Goal: Transaction & Acquisition: Purchase product/service

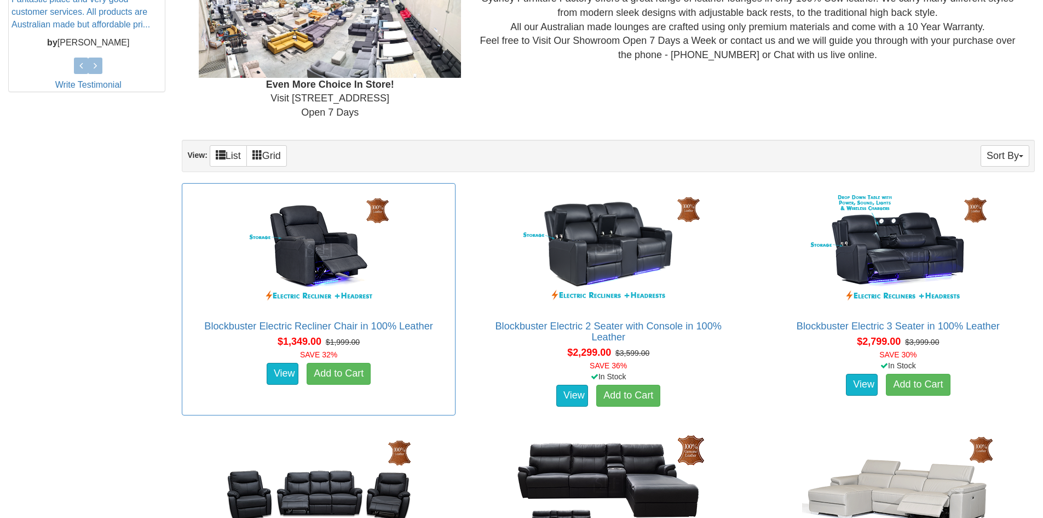
scroll to position [730, 0]
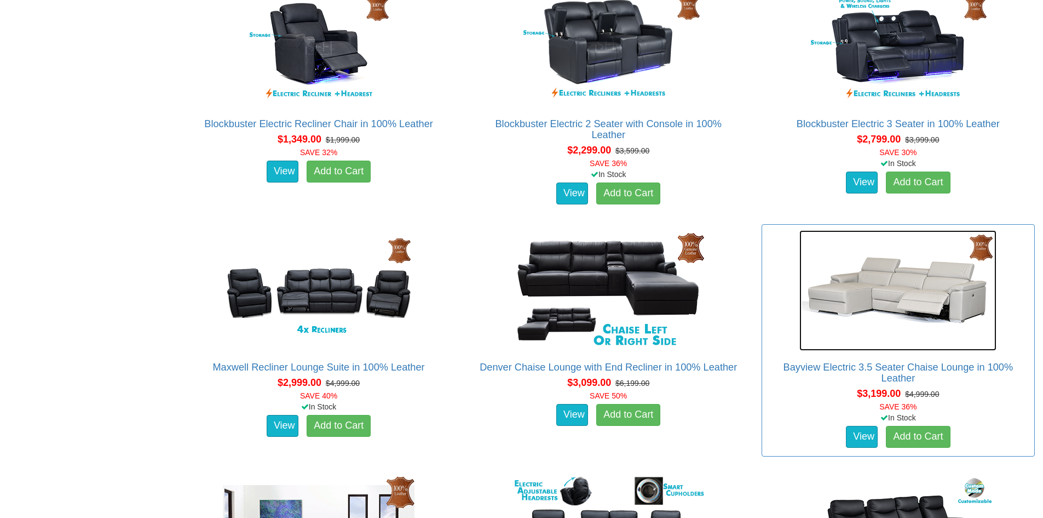
click at [946, 281] on img at bounding box center [898, 290] width 197 height 120
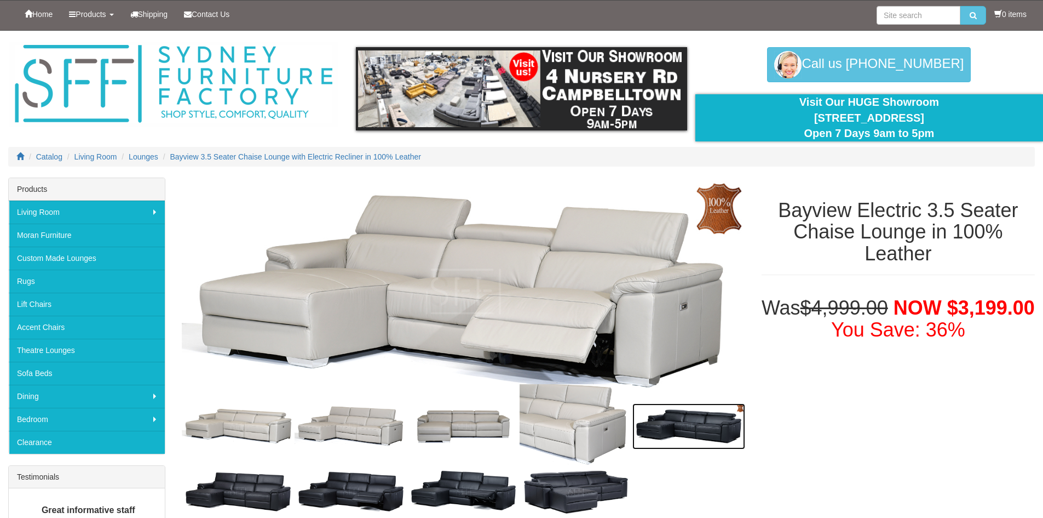
click at [691, 429] on img at bounding box center [689, 426] width 113 height 46
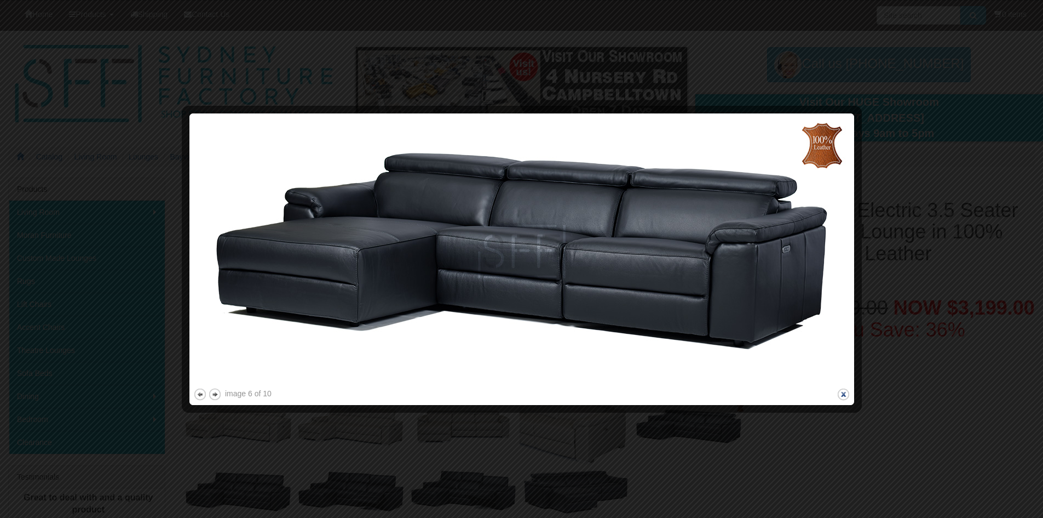
click at [845, 389] on button "close" at bounding box center [844, 394] width 14 height 14
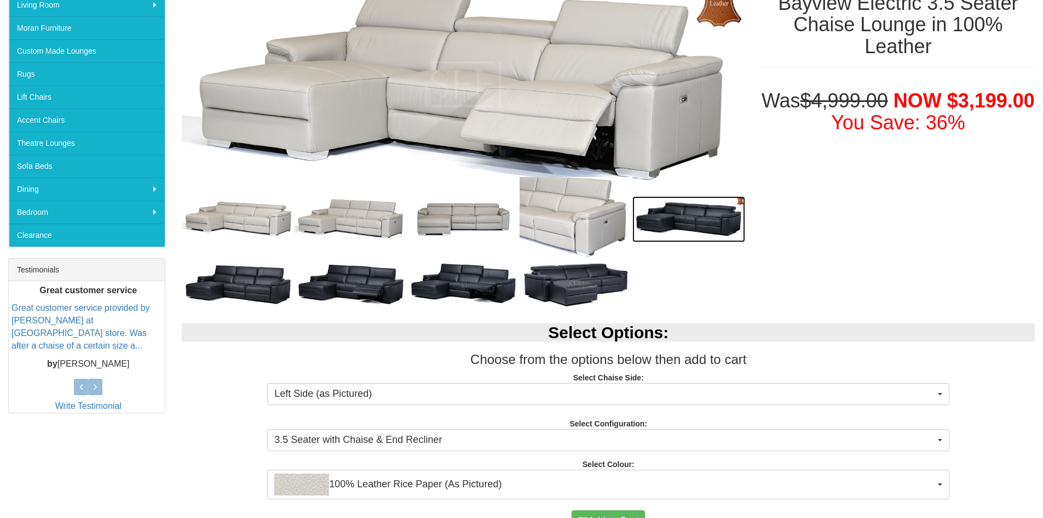
scroll to position [274, 0]
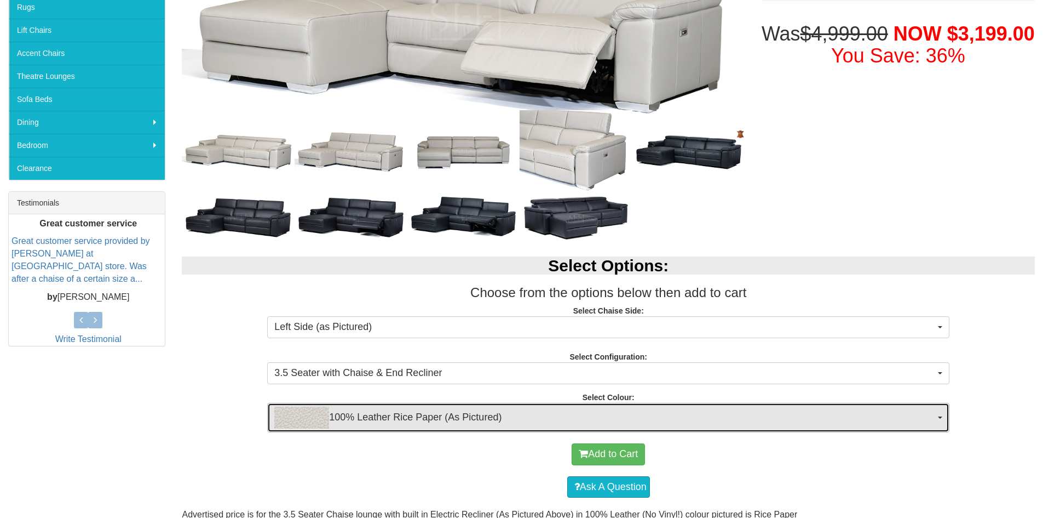
click at [471, 411] on span "100% Leather Rice Paper (As Pictured)" at bounding box center [604, 417] width 661 height 22
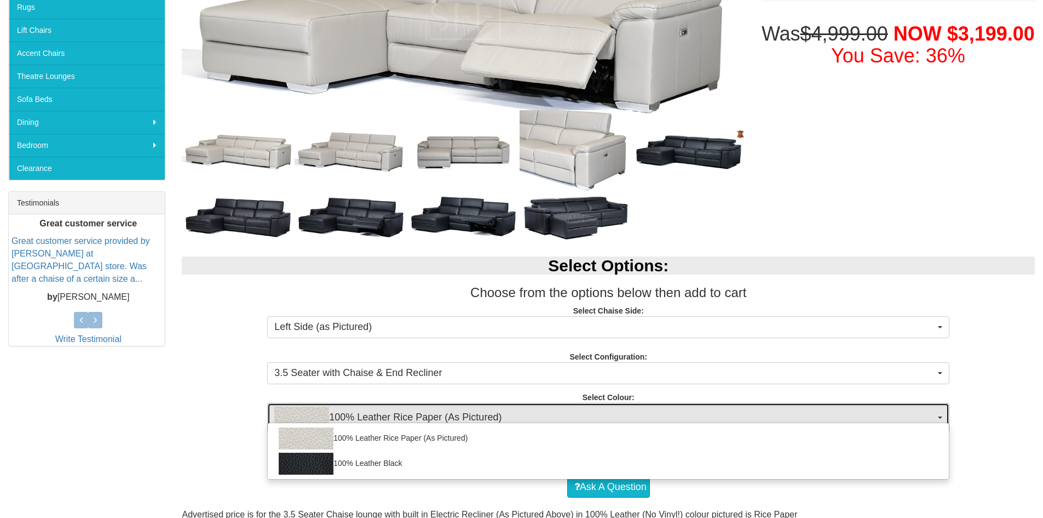
click at [472, 411] on span "100% Leather Rice Paper (As Pictured)" at bounding box center [604, 417] width 661 height 22
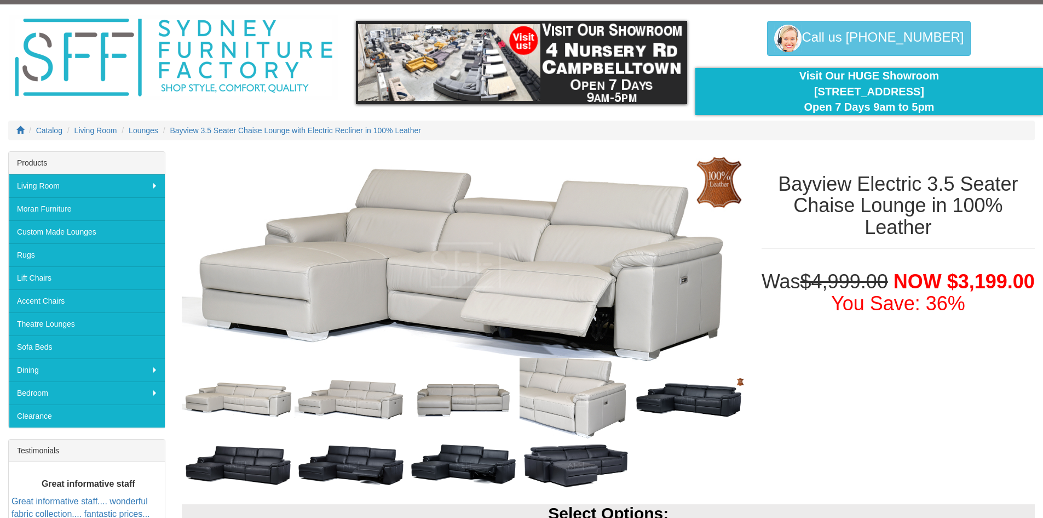
scroll to position [0, 0]
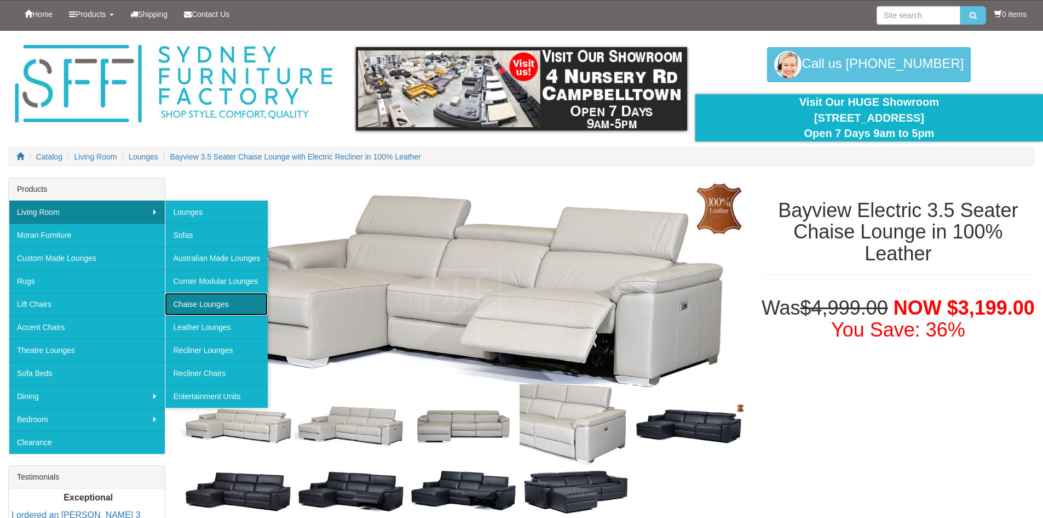
click at [227, 302] on link "Chaise Lounges" at bounding box center [216, 303] width 103 height 23
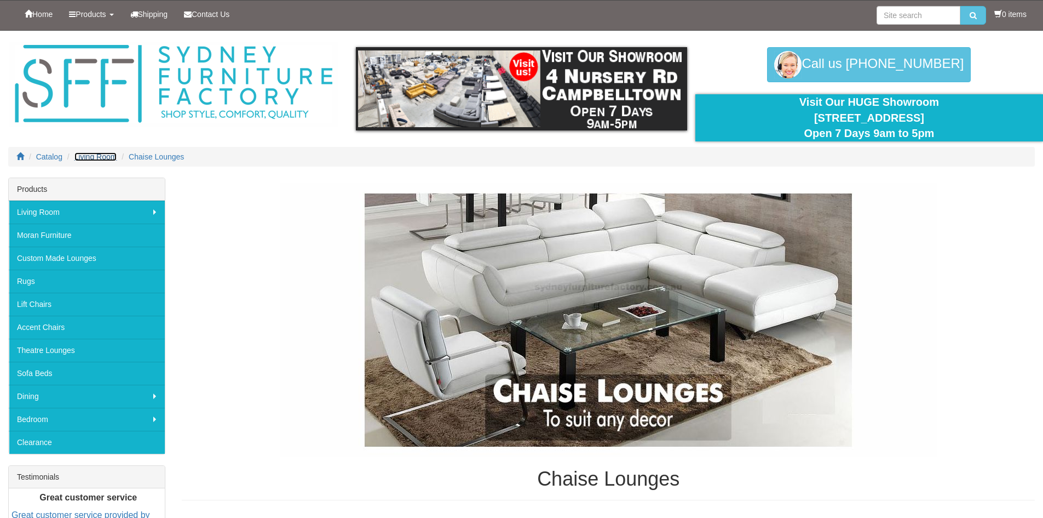
click at [107, 156] on span "Living Room" at bounding box center [95, 156] width 43 height 9
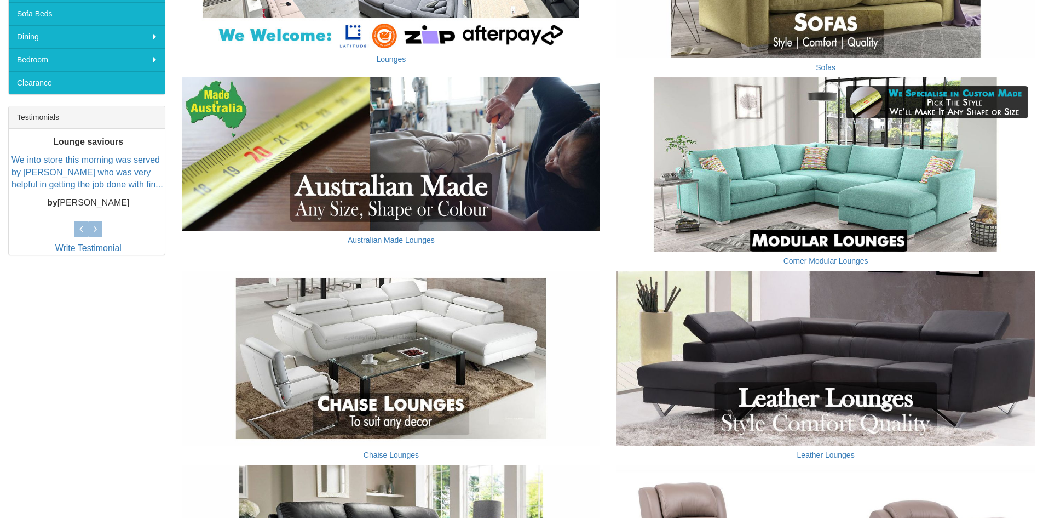
scroll to position [365, 0]
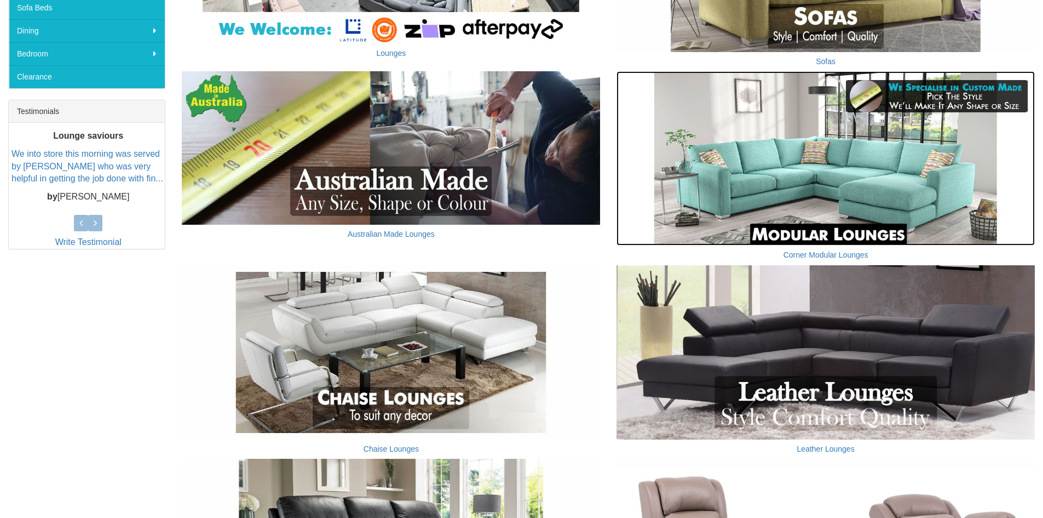
click at [832, 189] on img at bounding box center [826, 158] width 418 height 174
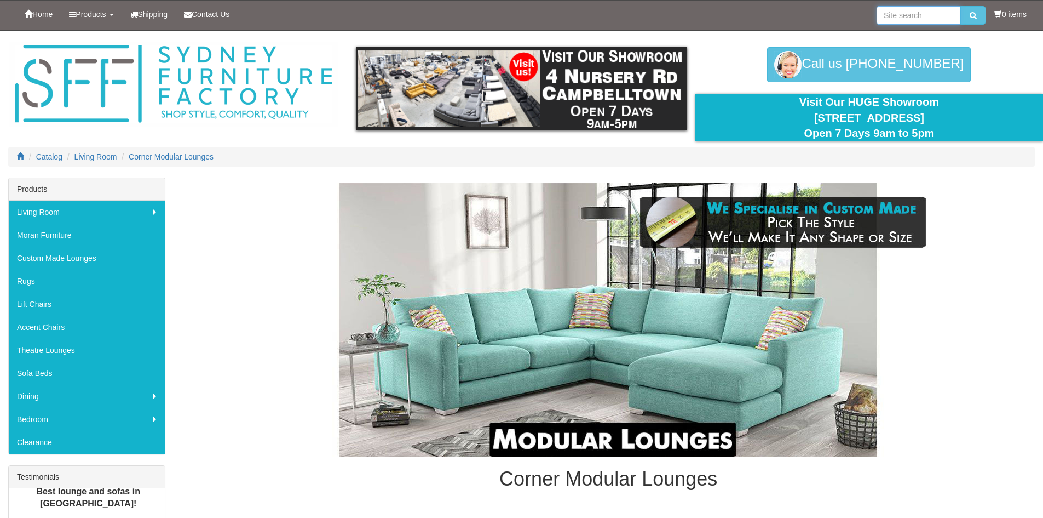
click at [916, 16] on input "search" at bounding box center [919, 15] width 84 height 19
type input "leather"
click at [961, 6] on button "submit" at bounding box center [974, 15] width 26 height 19
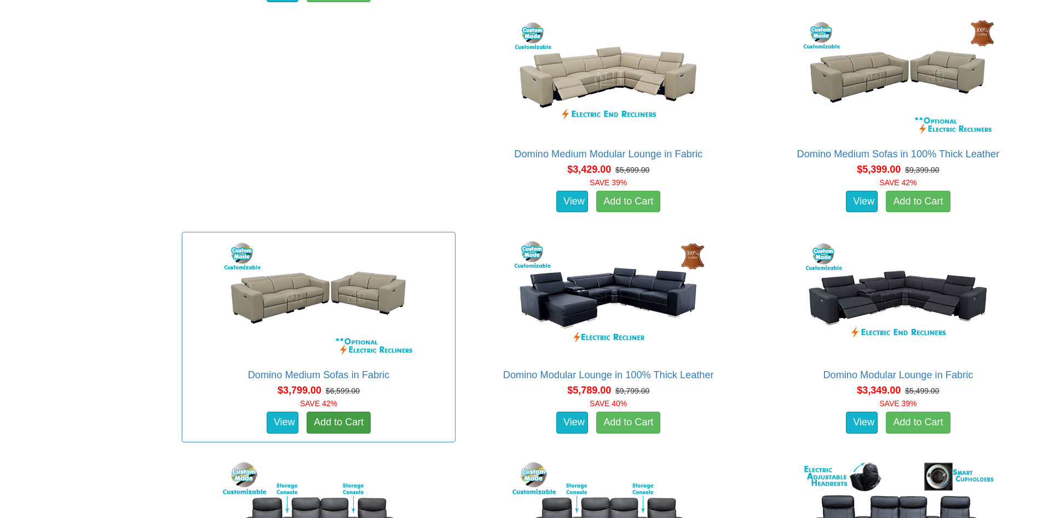
scroll to position [4564, 0]
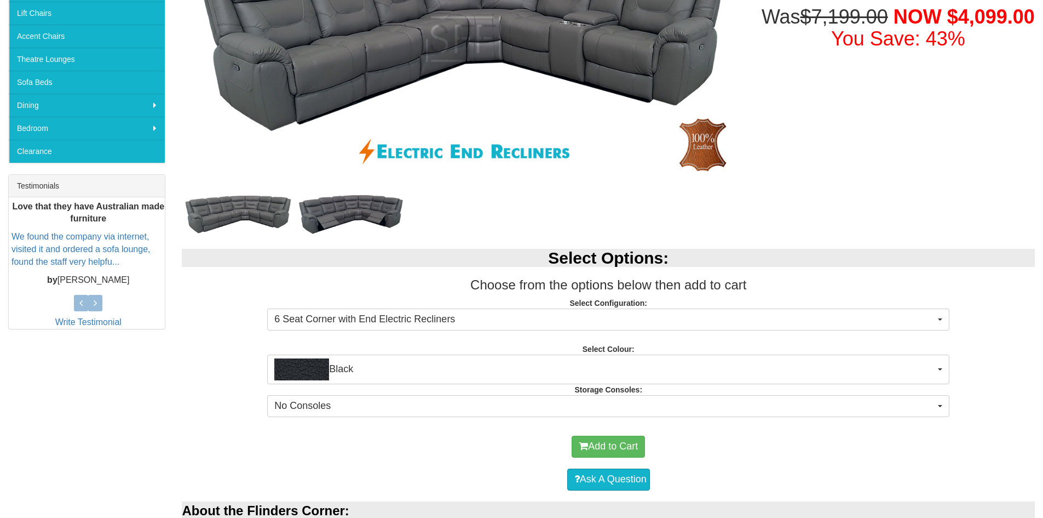
scroll to position [365, 0]
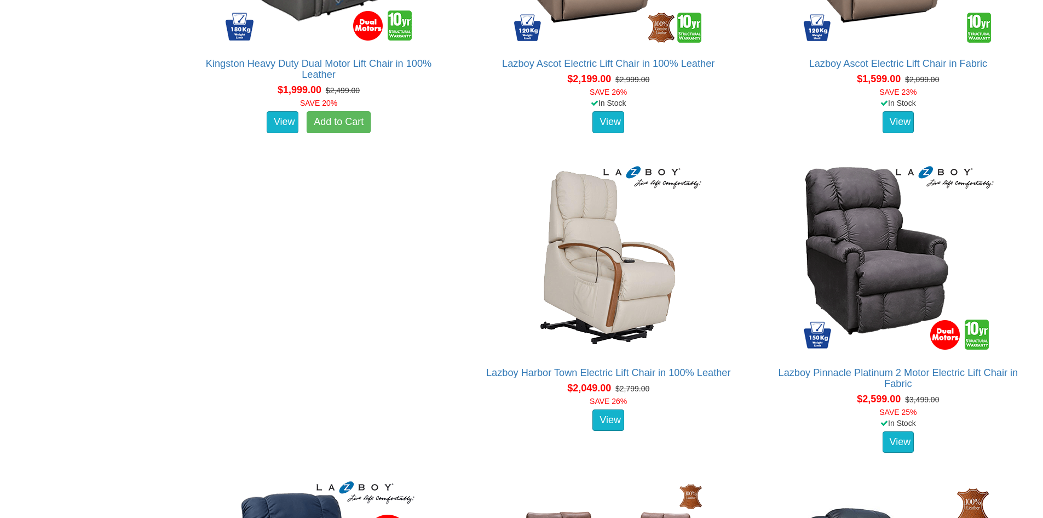
scroll to position [6207, 0]
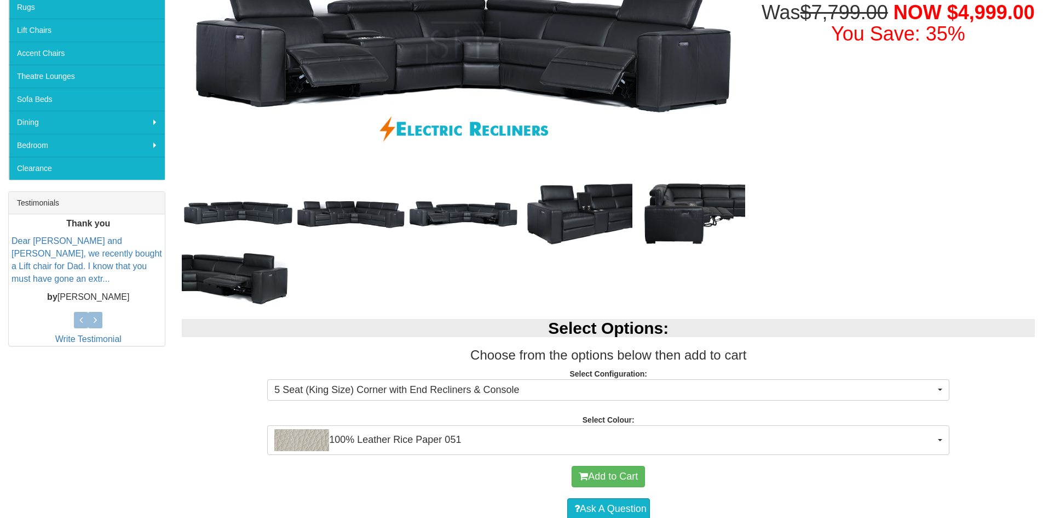
scroll to position [456, 0]
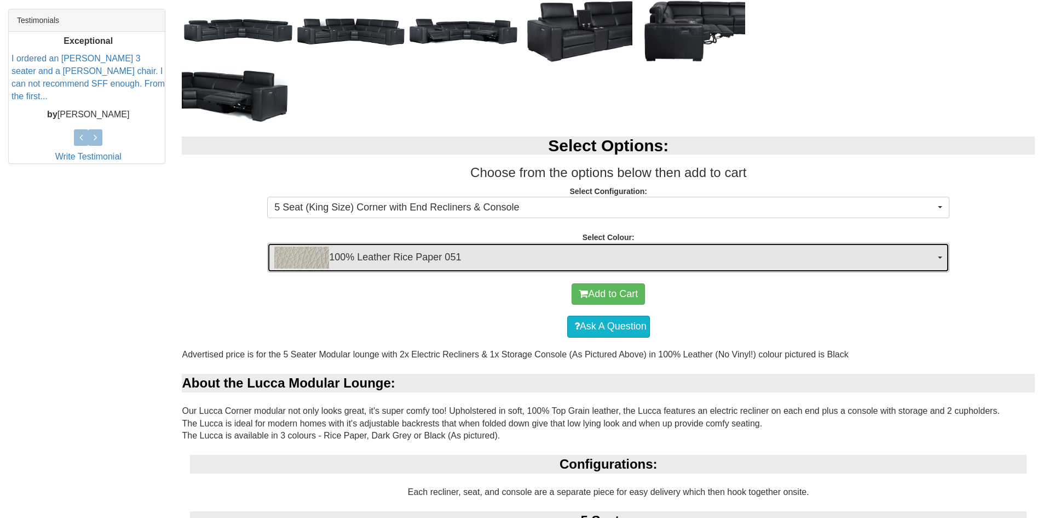
click at [470, 252] on span "100% Leather Rice Paper 051" at bounding box center [604, 257] width 661 height 22
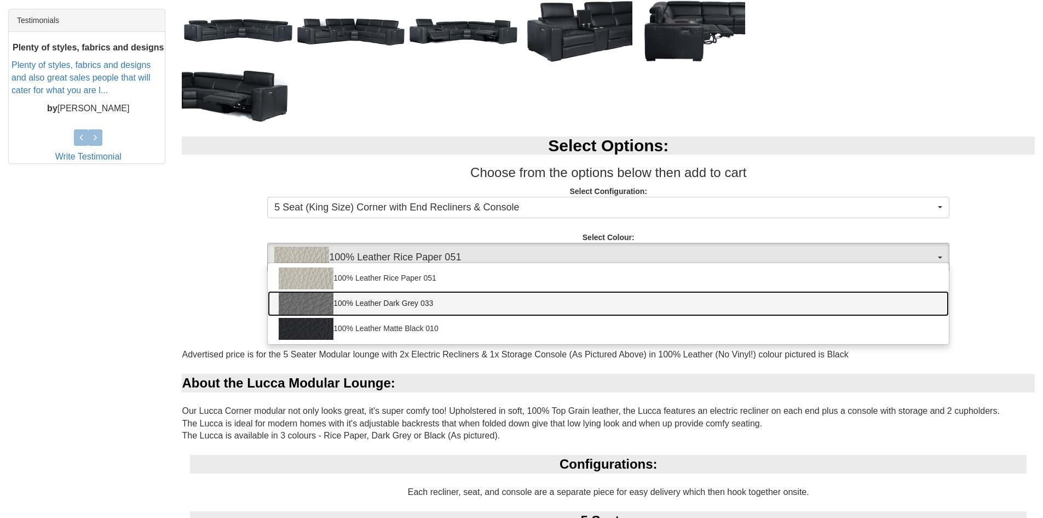
click at [399, 300] on link "100% Leather Dark Grey 033" at bounding box center [608, 303] width 681 height 25
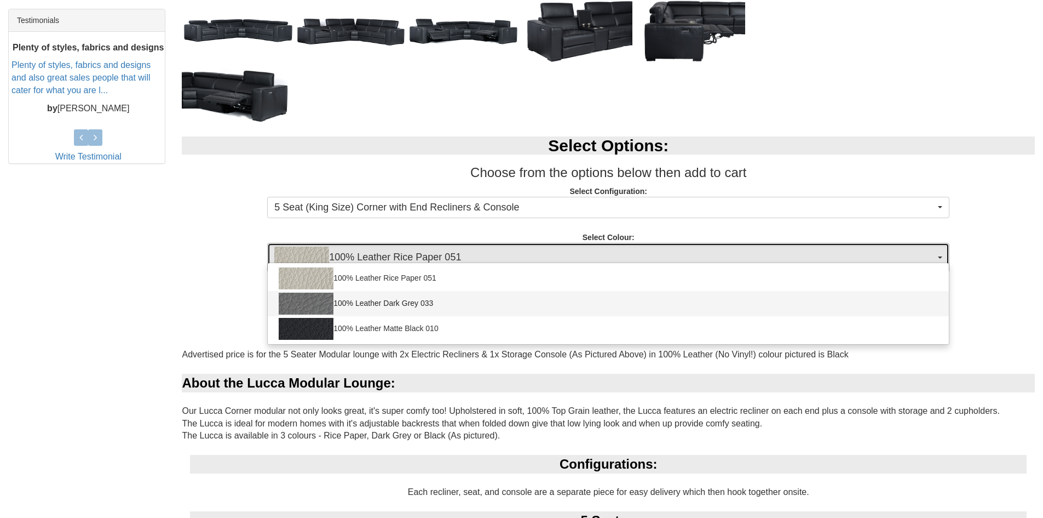
select select "2021"
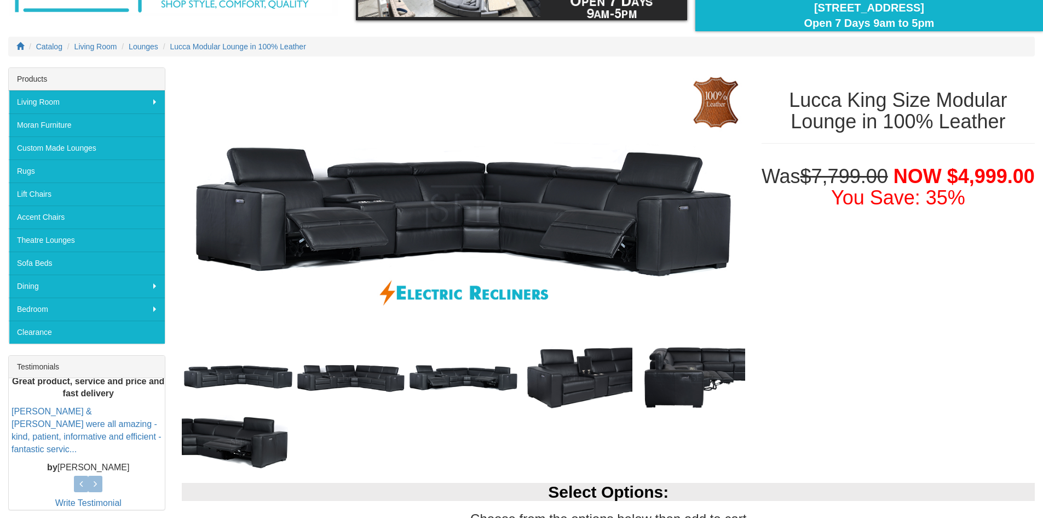
scroll to position [91, 0]
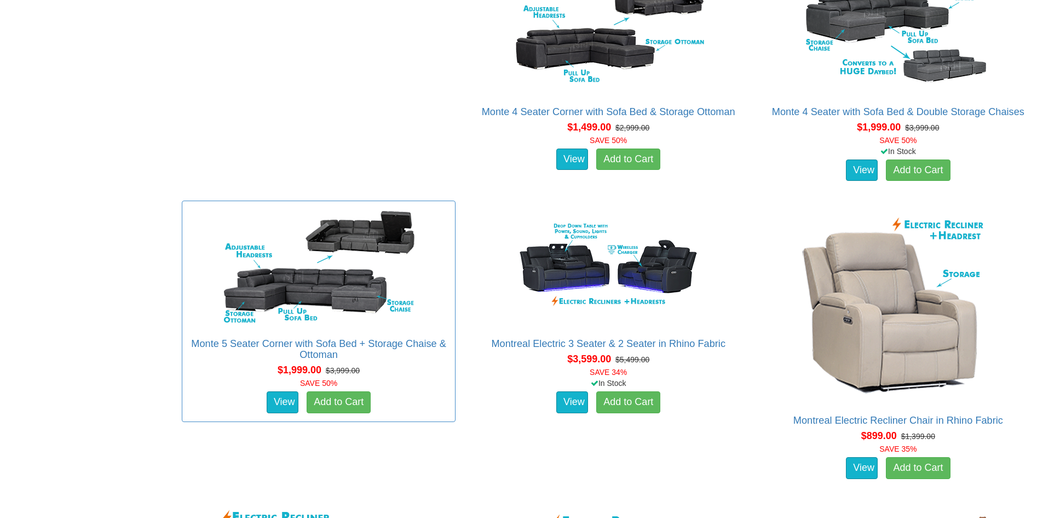
scroll to position [7393, 0]
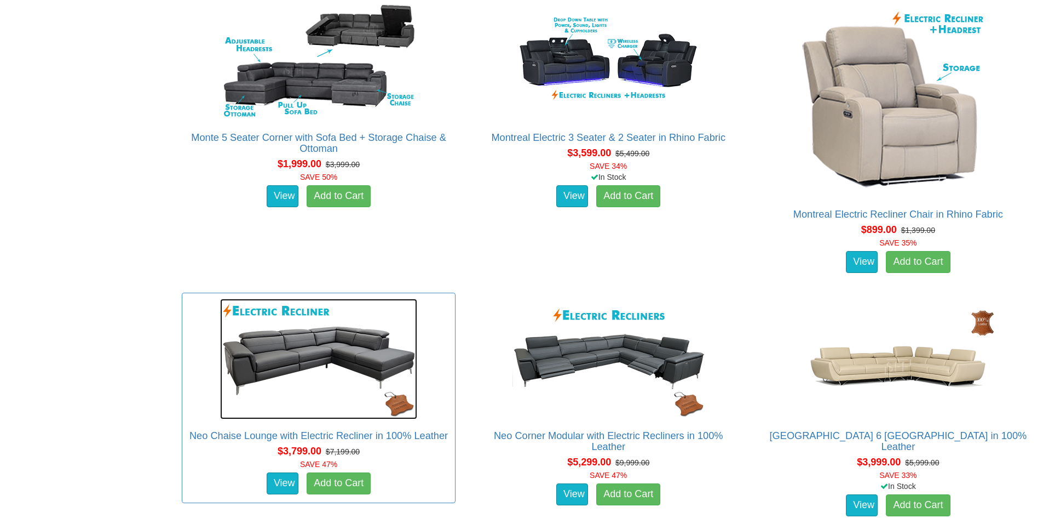
click at [342, 308] on img at bounding box center [318, 358] width 197 height 120
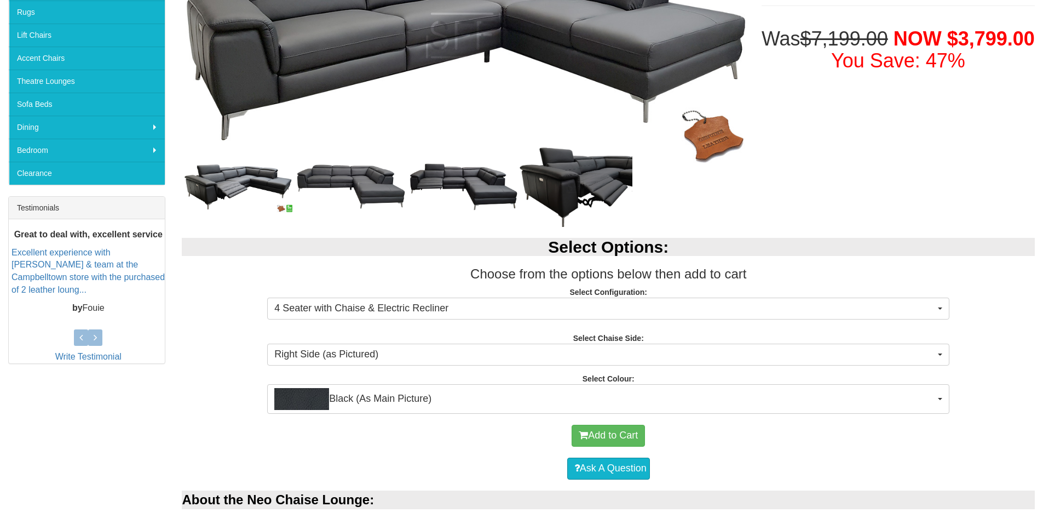
scroll to position [274, 0]
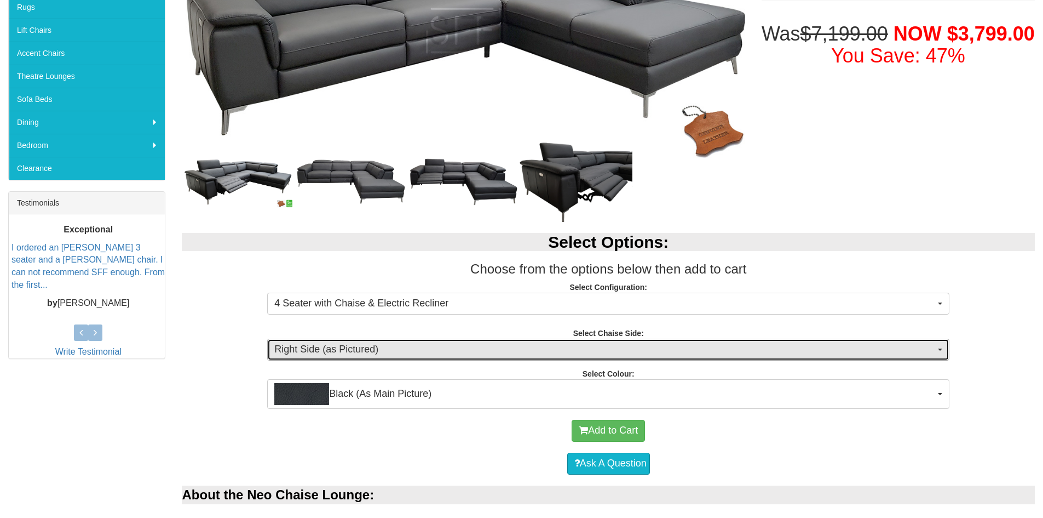
click at [479, 344] on span "Right Side (as Pictured)" at bounding box center [604, 349] width 661 height 14
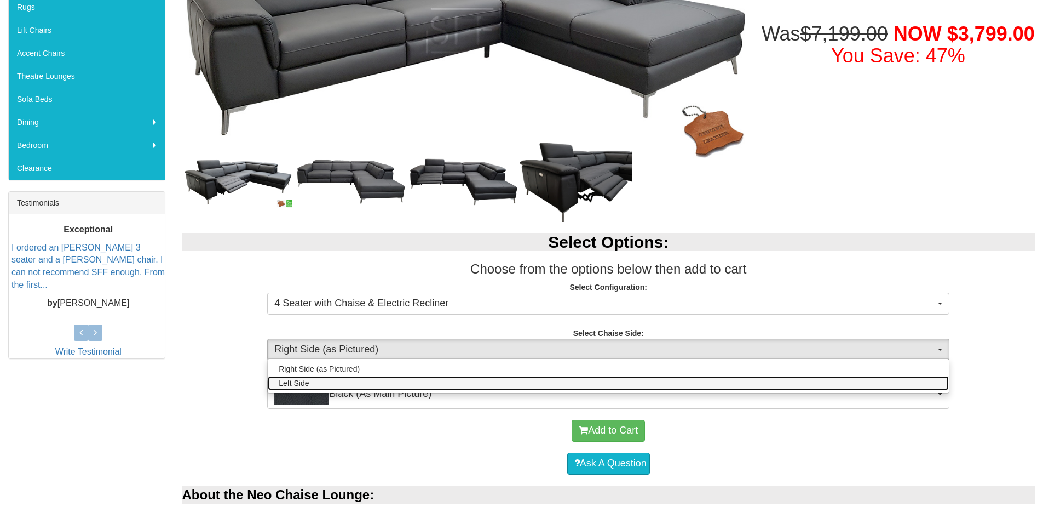
click at [445, 384] on link "Left Side" at bounding box center [608, 383] width 681 height 14
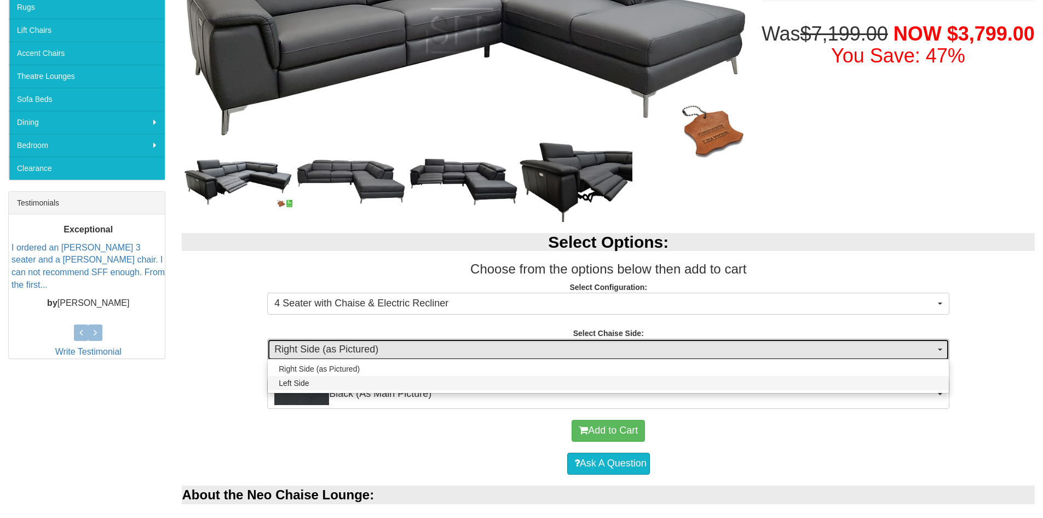
select select "264"
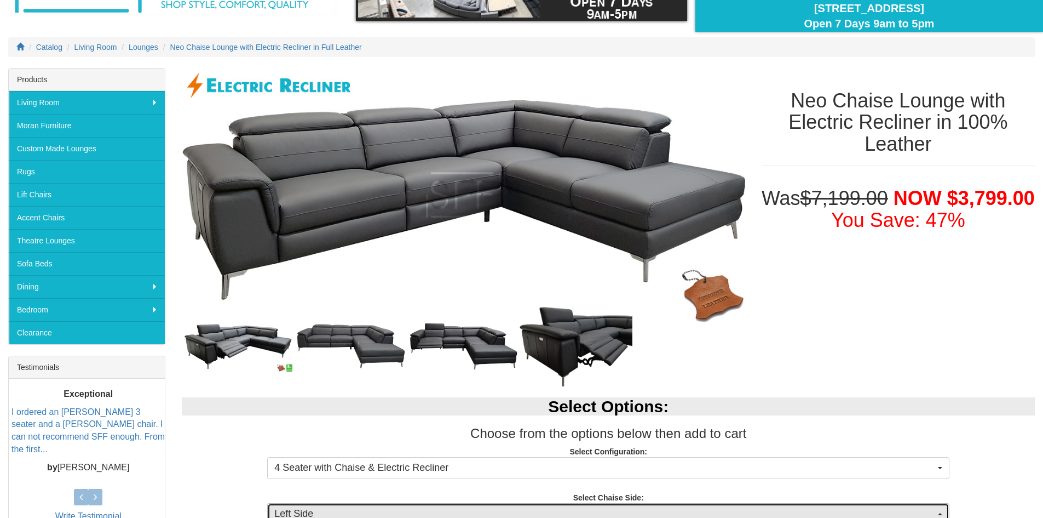
scroll to position [91, 0]
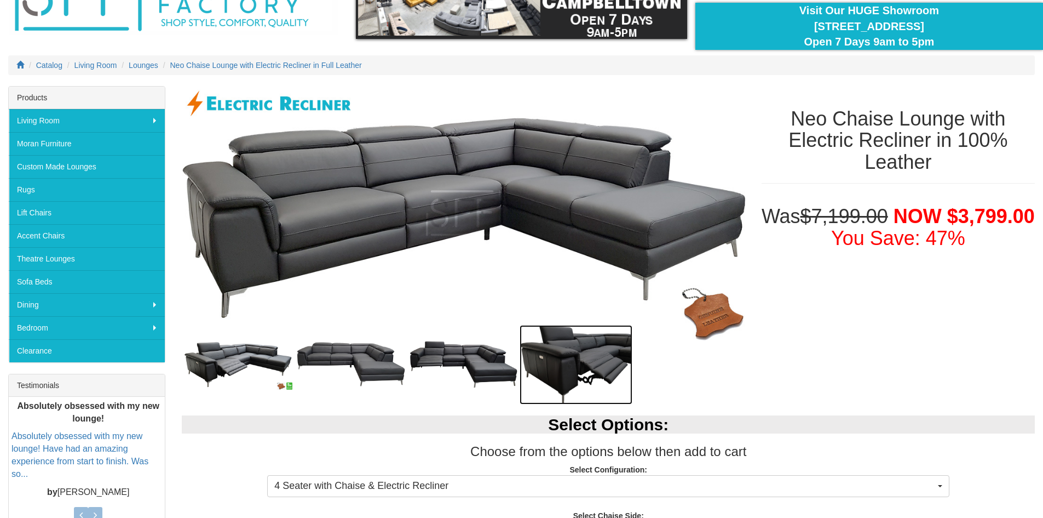
click at [593, 354] on img at bounding box center [576, 364] width 113 height 79
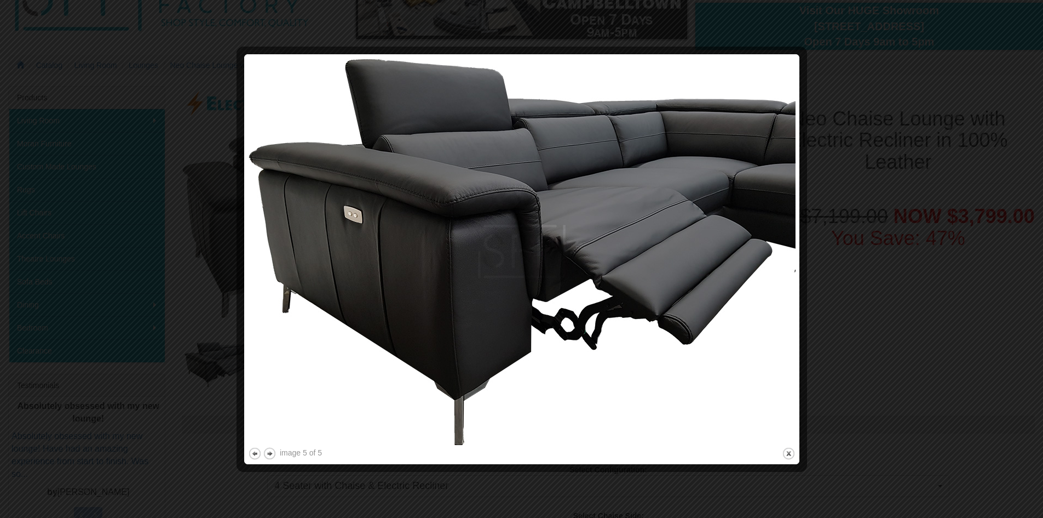
drag, startPoint x: 791, startPoint y: 452, endPoint x: 758, endPoint y: 424, distance: 43.5
click at [791, 451] on button "close" at bounding box center [789, 453] width 14 height 14
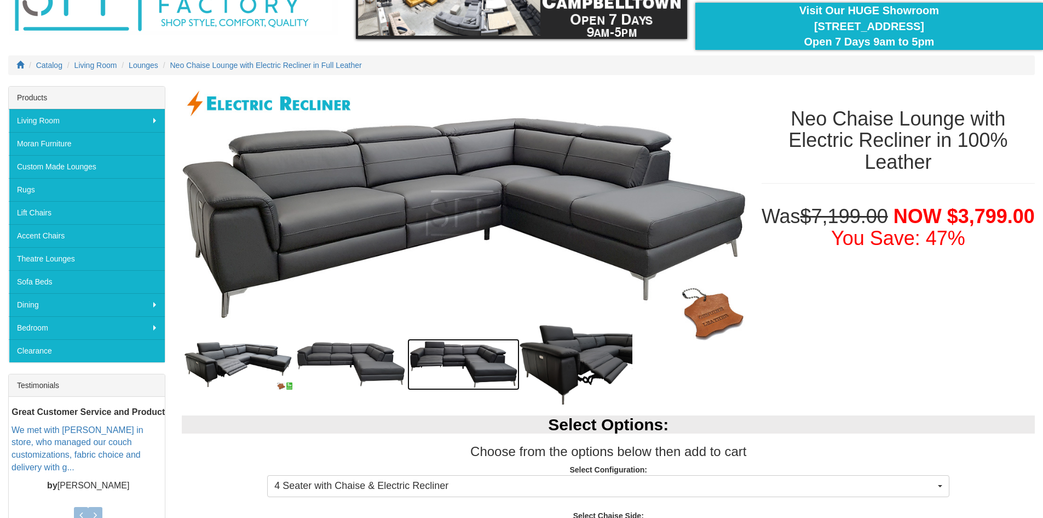
click at [485, 361] on img at bounding box center [463, 363] width 113 height 51
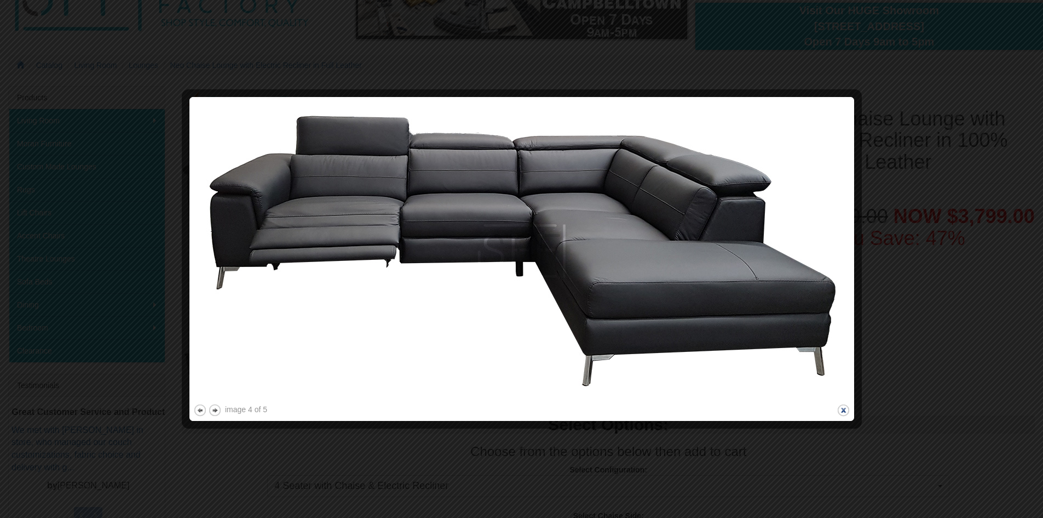
click at [847, 404] on button "close" at bounding box center [844, 410] width 14 height 14
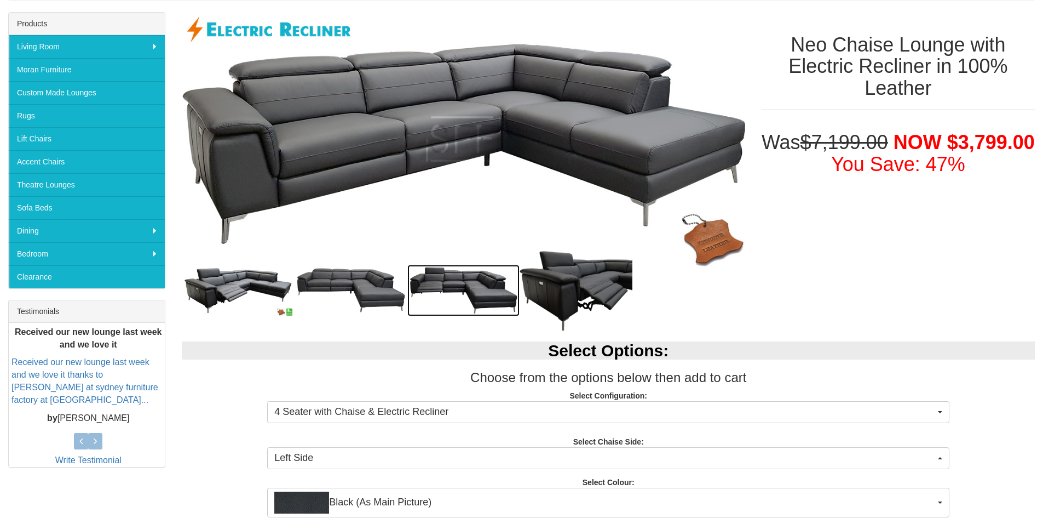
scroll to position [274, 0]
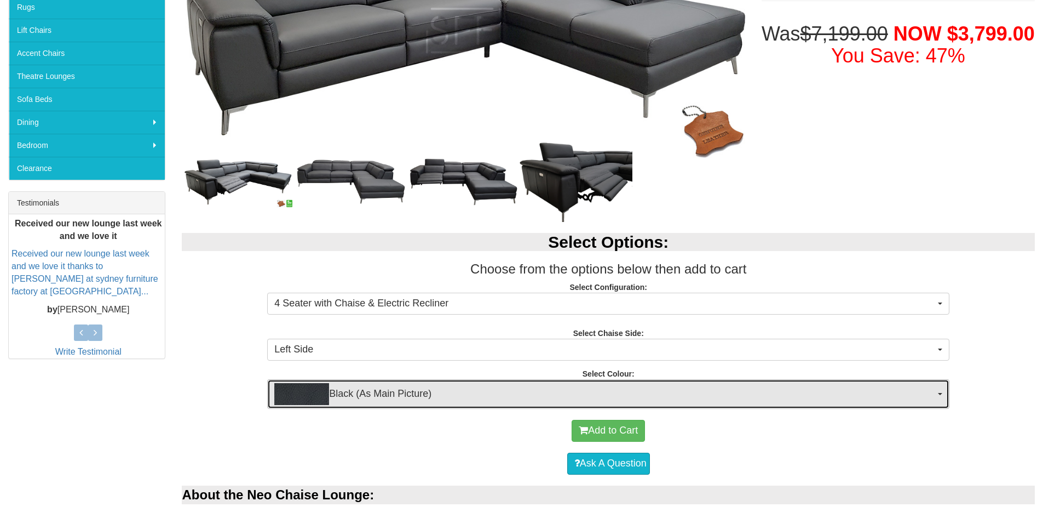
click at [475, 388] on span "Black (As Main Picture)" at bounding box center [604, 394] width 661 height 22
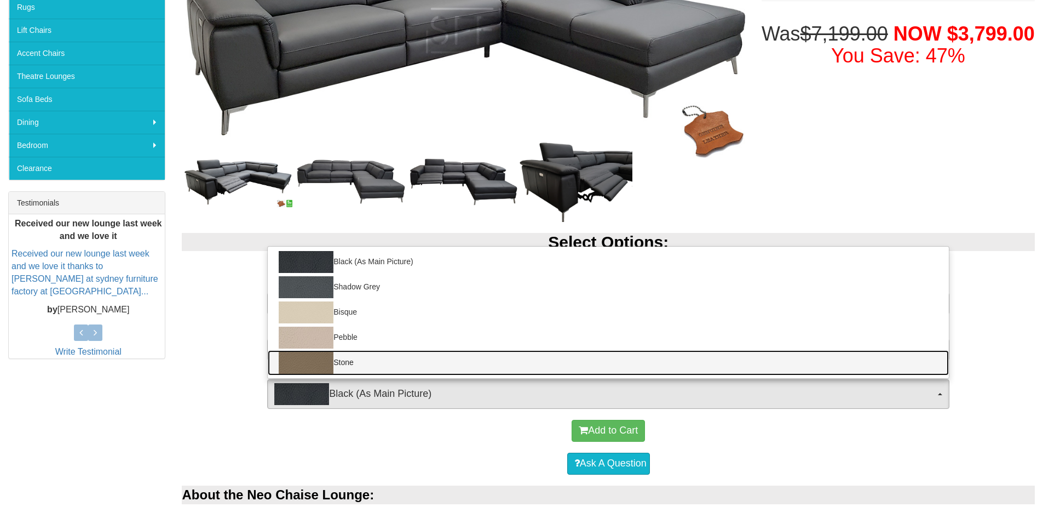
click at [458, 366] on link "Stone" at bounding box center [608, 362] width 681 height 25
select select "1390"
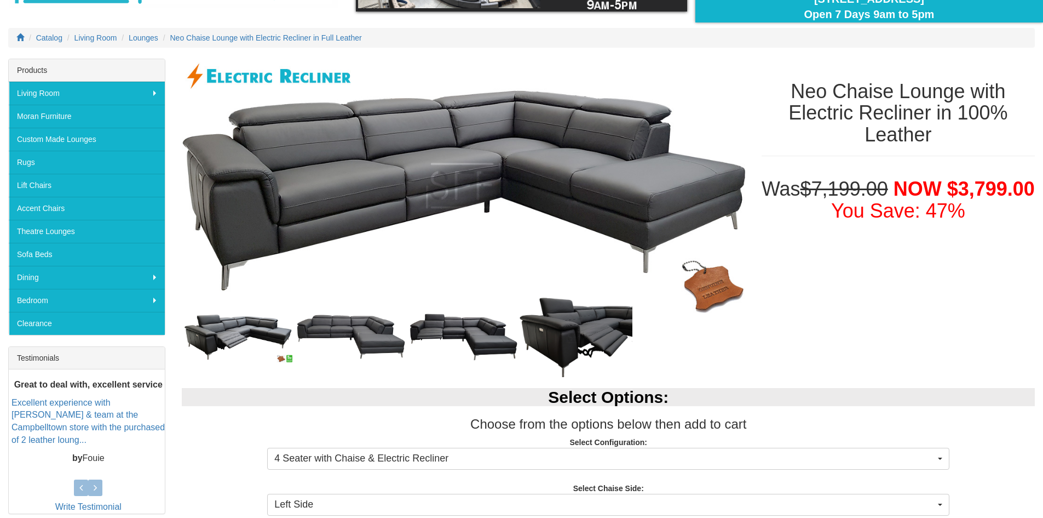
scroll to position [91, 0]
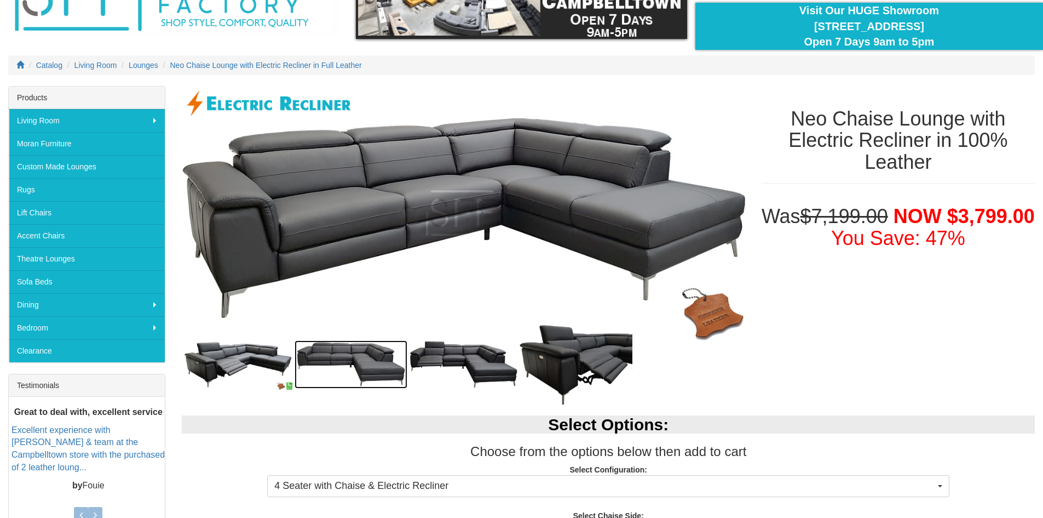
click at [364, 352] on img at bounding box center [351, 364] width 113 height 48
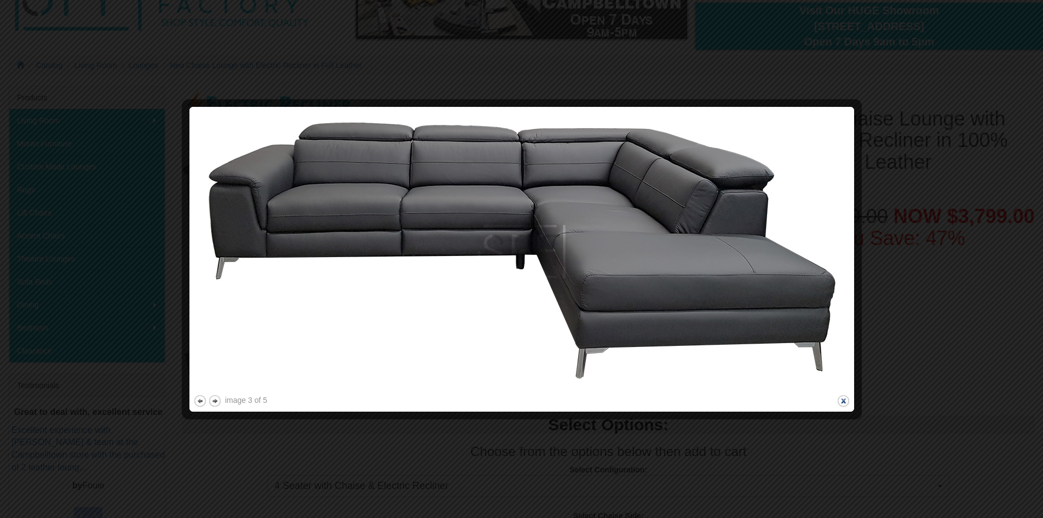
click at [845, 401] on button "close" at bounding box center [844, 401] width 14 height 14
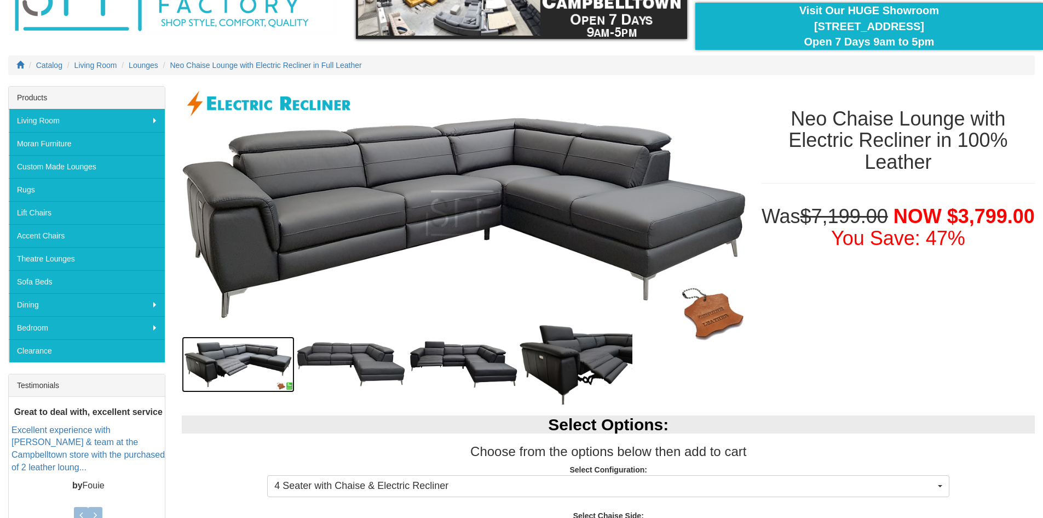
click at [256, 357] on img at bounding box center [238, 364] width 113 height 56
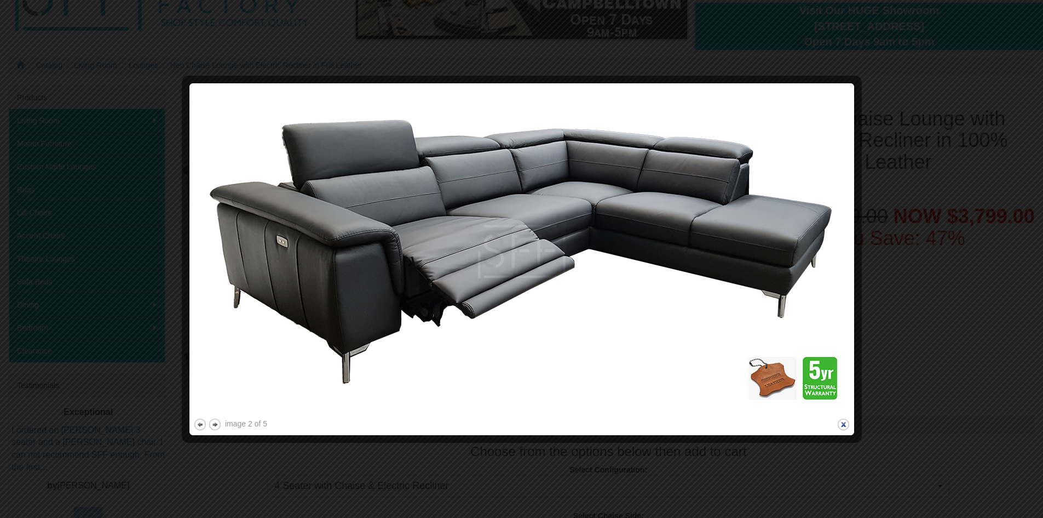
click at [844, 423] on button "close" at bounding box center [844, 424] width 14 height 14
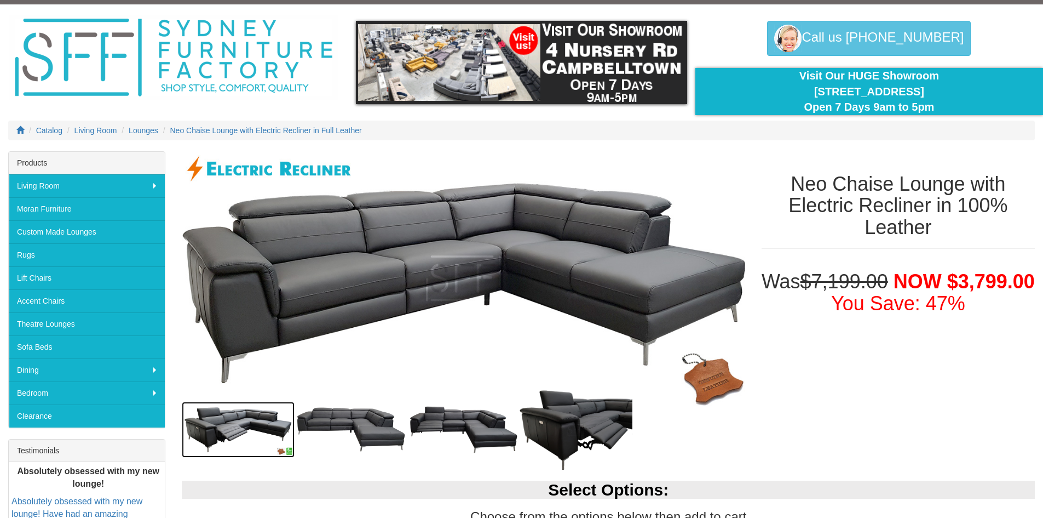
scroll to position [0, 0]
